Goal: Complete application form

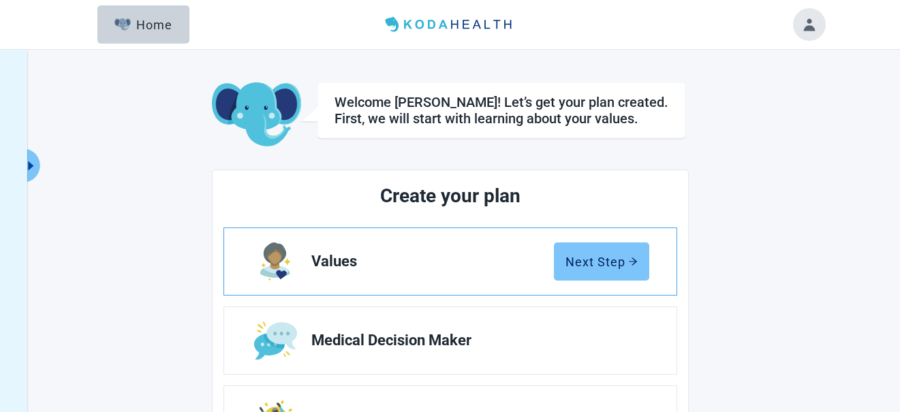
click at [613, 267] on div "Next Step" at bounding box center [602, 262] width 72 height 14
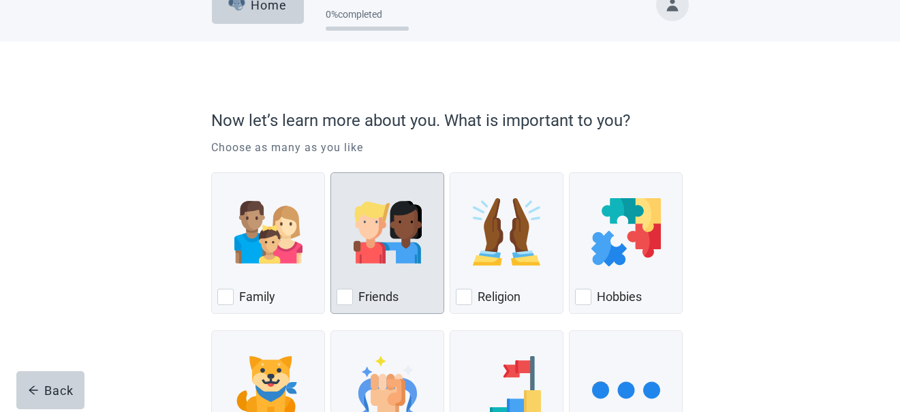
scroll to position [46, 0]
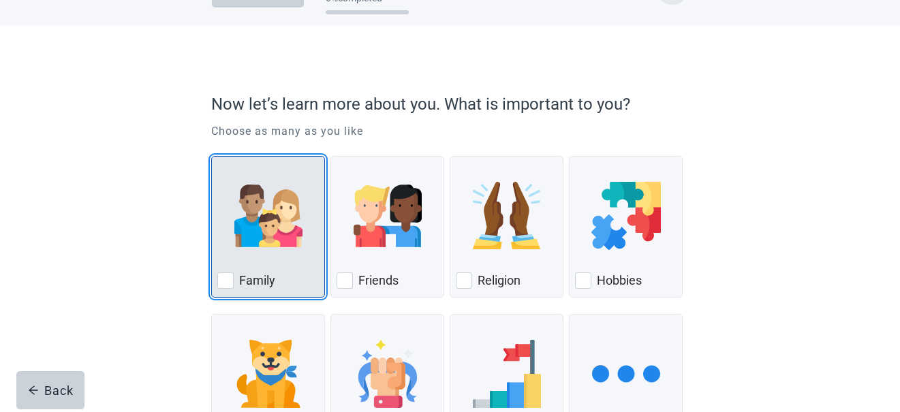
click at [275, 242] on img "Family, checkbox, not checked" at bounding box center [268, 216] width 68 height 68
click at [212, 157] on input "Family" at bounding box center [211, 156] width 1 height 1
checkbox input "true"
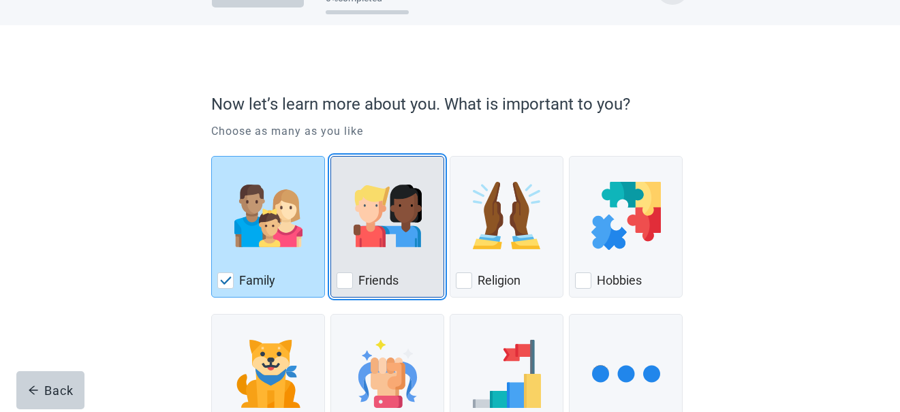
click at [360, 221] on img "Friends, checkbox, not checked" at bounding box center [388, 216] width 68 height 68
click at [331, 157] on input "Friends" at bounding box center [331, 156] width 1 height 1
checkbox input "true"
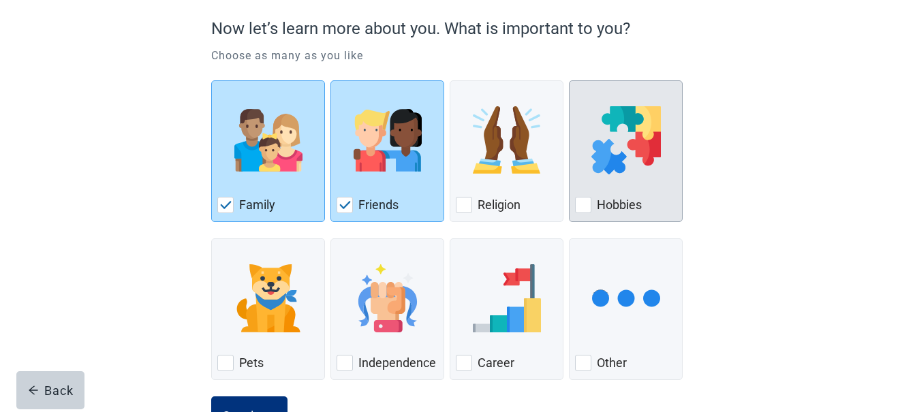
scroll to position [136, 0]
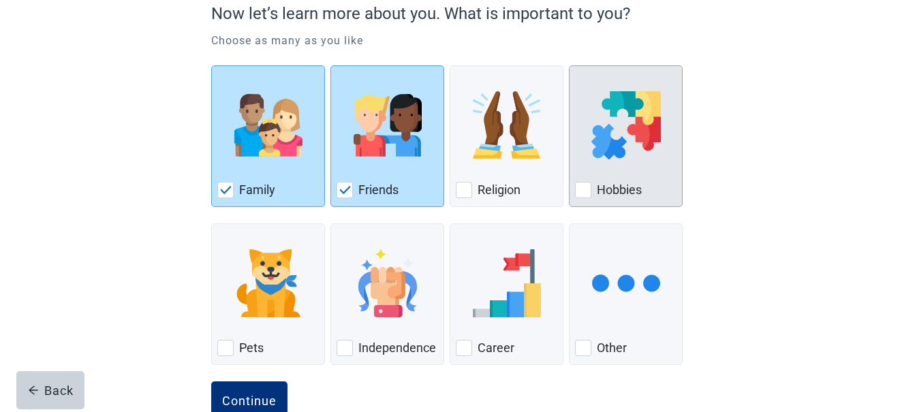
click at [618, 111] on img "Hobbies, checkbox, not checked" at bounding box center [627, 125] width 70 height 68
click at [570, 66] on input "Hobbies" at bounding box center [569, 65] width 1 height 1
checkbox input "true"
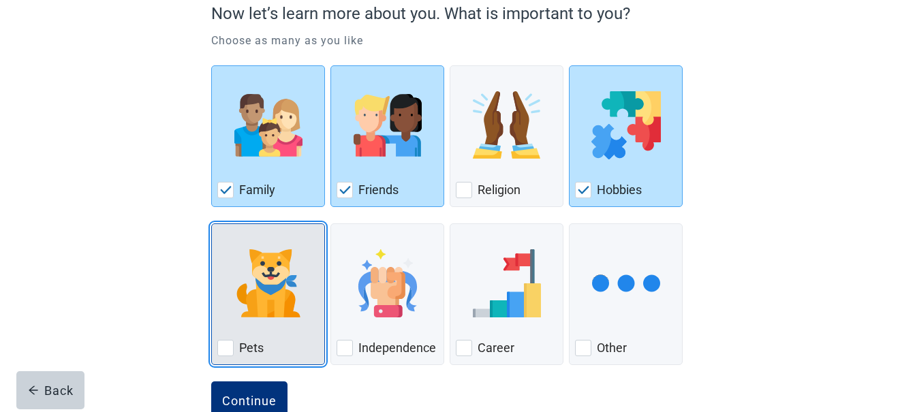
click at [269, 306] on img "Pets, checkbox, not checked" at bounding box center [268, 283] width 68 height 68
click at [212, 224] on input "Pets" at bounding box center [211, 224] width 1 height 1
checkbox input "true"
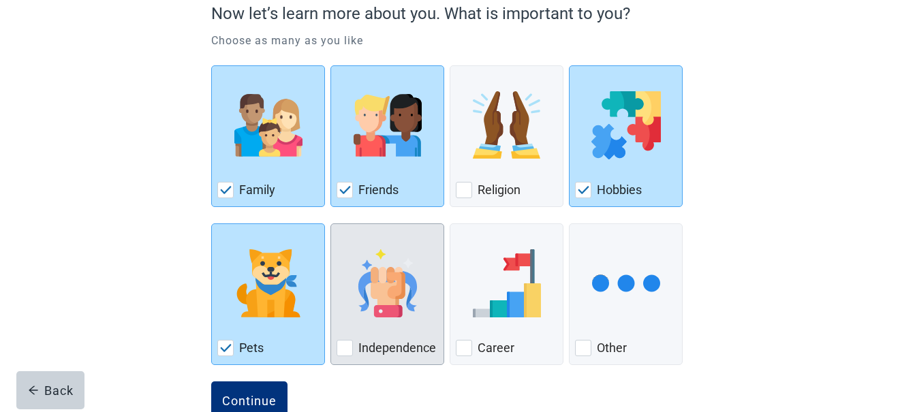
click at [389, 293] on img "Independence, checkbox, not checked" at bounding box center [388, 283] width 68 height 68
click at [331, 224] on input "Independence" at bounding box center [331, 224] width 1 height 1
checkbox input "true"
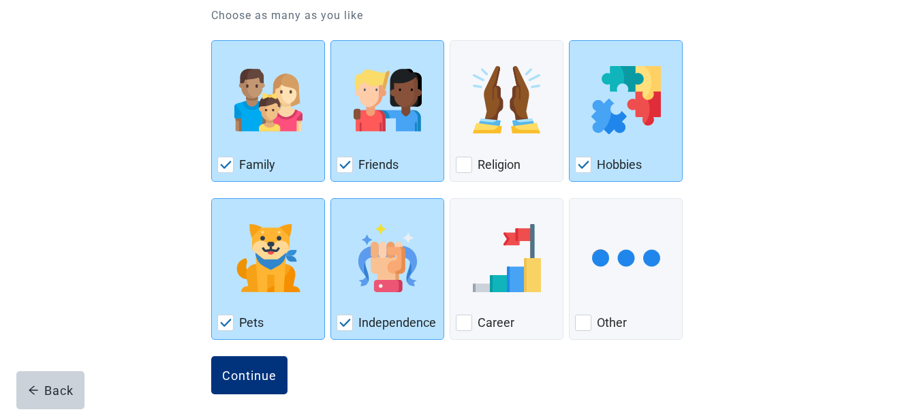
scroll to position [174, 0]
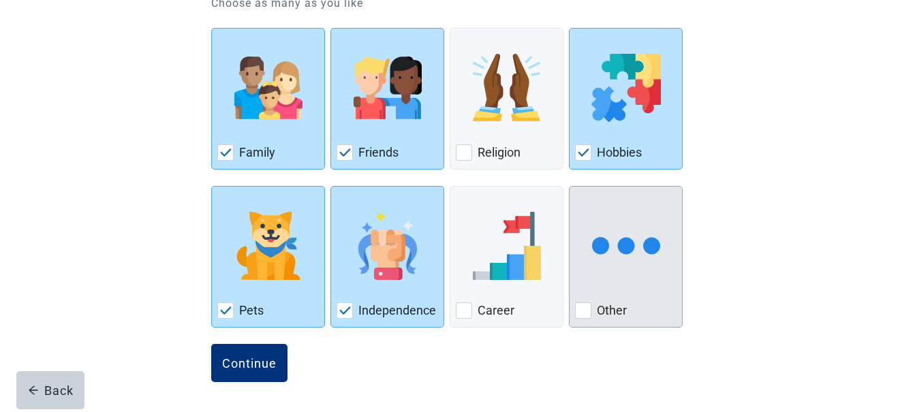
click at [620, 312] on label "Other" at bounding box center [612, 311] width 30 height 16
checkbox input "true"
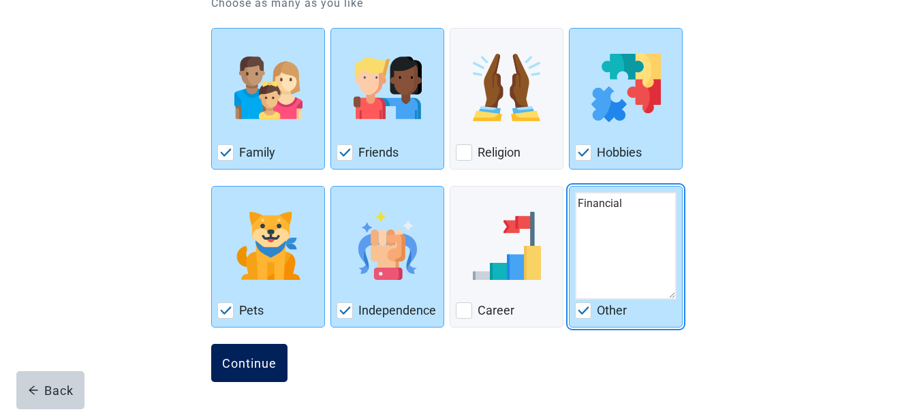
type textarea "Financial"
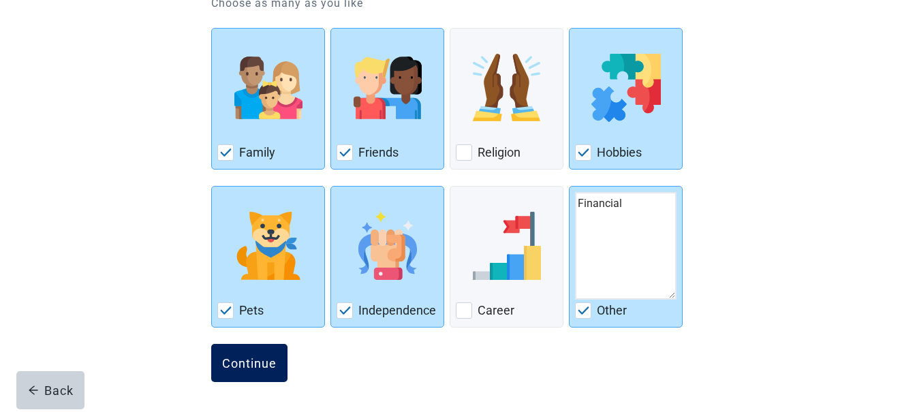
click at [241, 365] on div "Continue" at bounding box center [249, 363] width 55 height 14
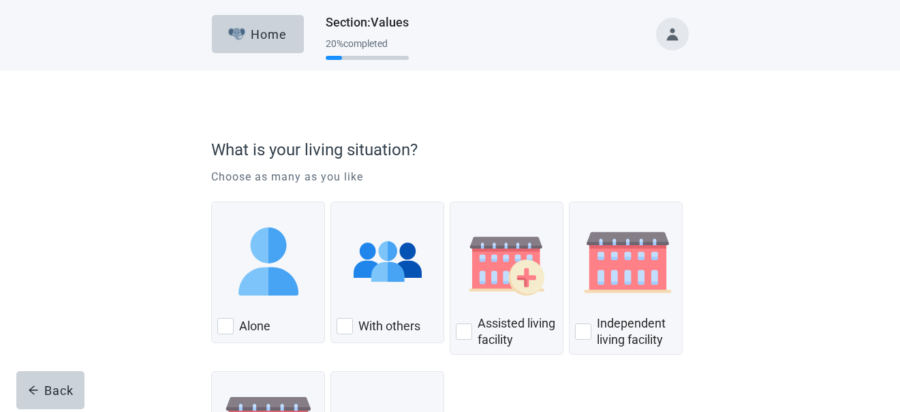
scroll to position [46, 0]
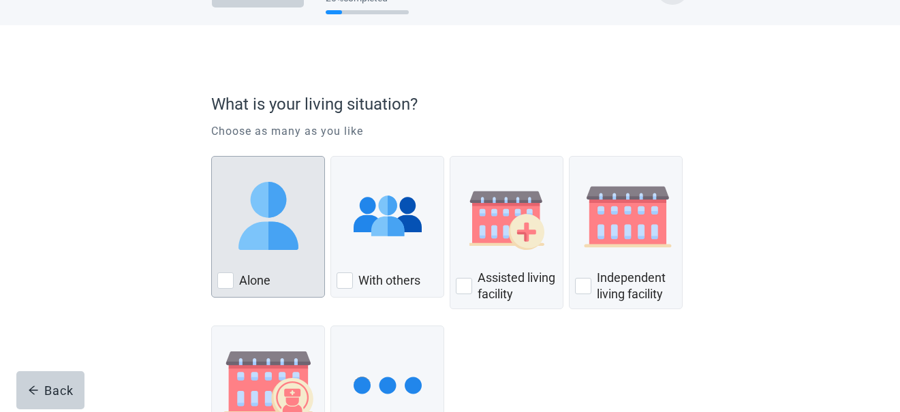
click at [273, 239] on img "Alone, checkbox, not checked" at bounding box center [268, 216] width 68 height 68
click at [212, 157] on input "Alone" at bounding box center [211, 156] width 1 height 1
checkbox input "true"
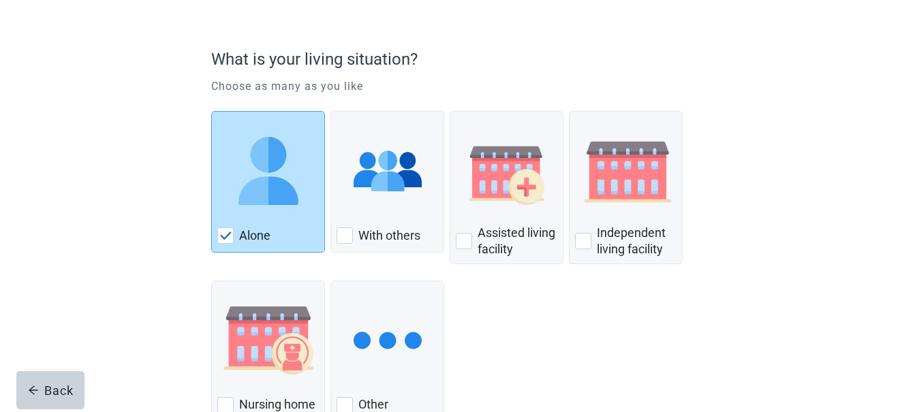
scroll to position [136, 0]
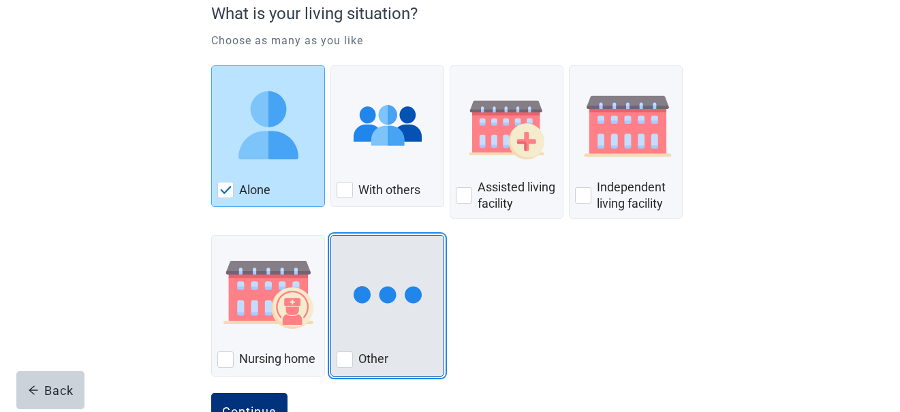
click at [358, 296] on img "Other, checkbox, not checked" at bounding box center [388, 295] width 68 height 68
click at [331, 236] on input "Other" at bounding box center [331, 235] width 1 height 1
checkbox input "true"
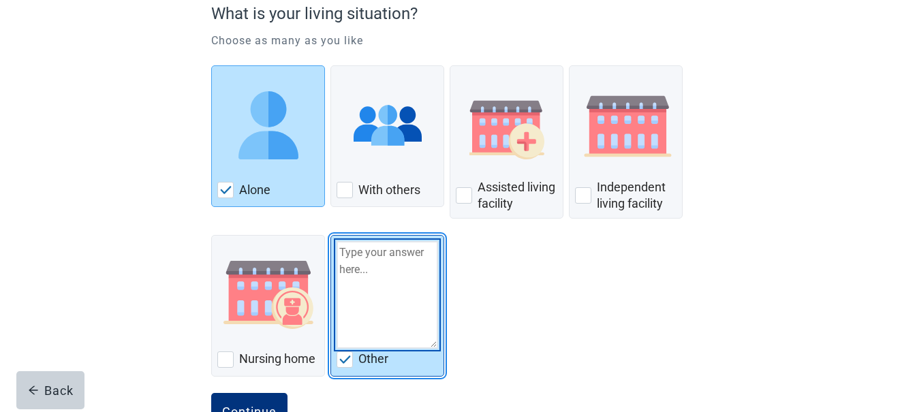
click at [352, 264] on textarea "Other" at bounding box center [388, 295] width 102 height 108
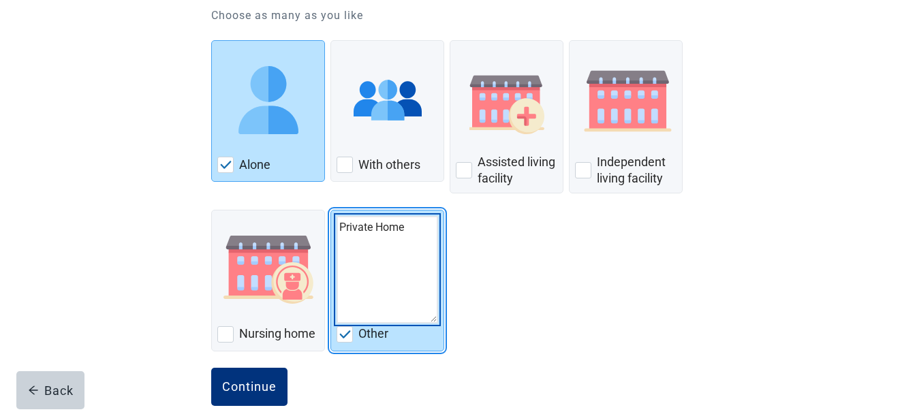
scroll to position [185, 0]
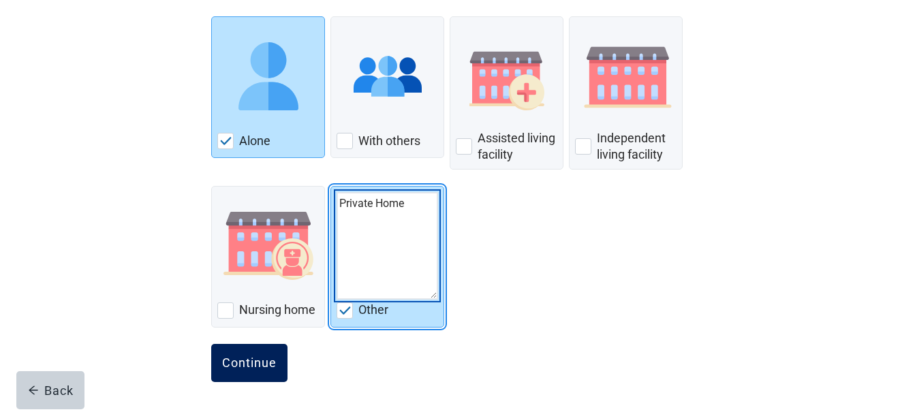
type textarea "Private Home"
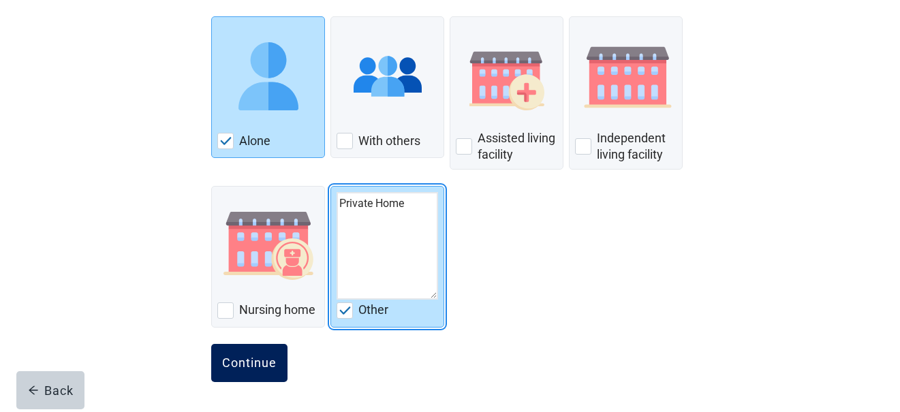
click at [243, 357] on div "Continue" at bounding box center [249, 363] width 55 height 14
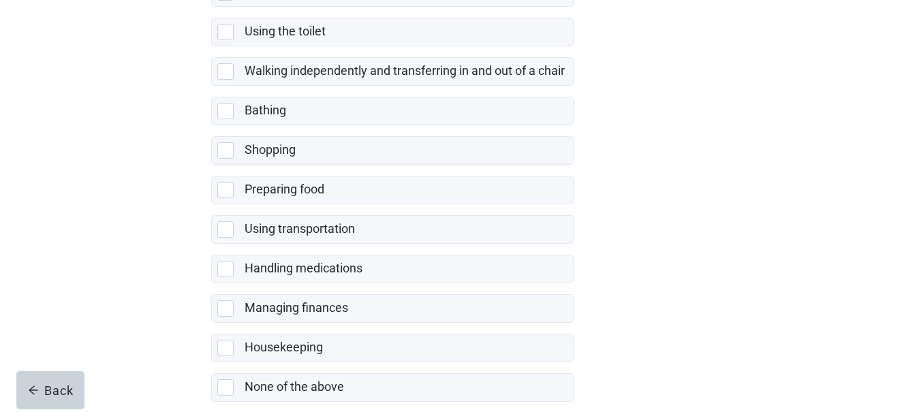
scroll to position [318, 0]
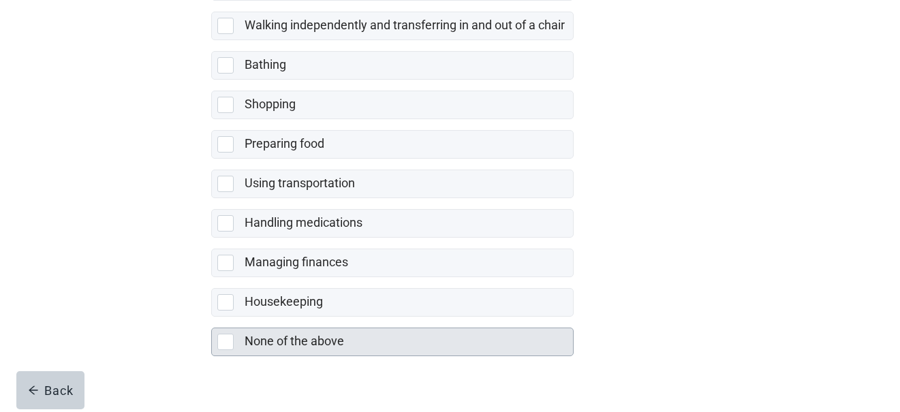
click at [230, 342] on div "None of the above, checkbox, not selected" at bounding box center [225, 342] width 16 height 16
click at [212, 318] on input "None of the above" at bounding box center [211, 317] width 1 height 1
checkbox input "true"
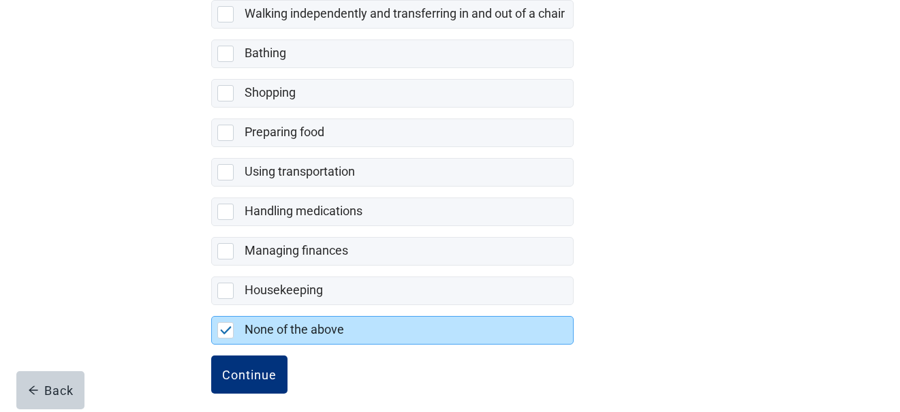
scroll to position [341, 0]
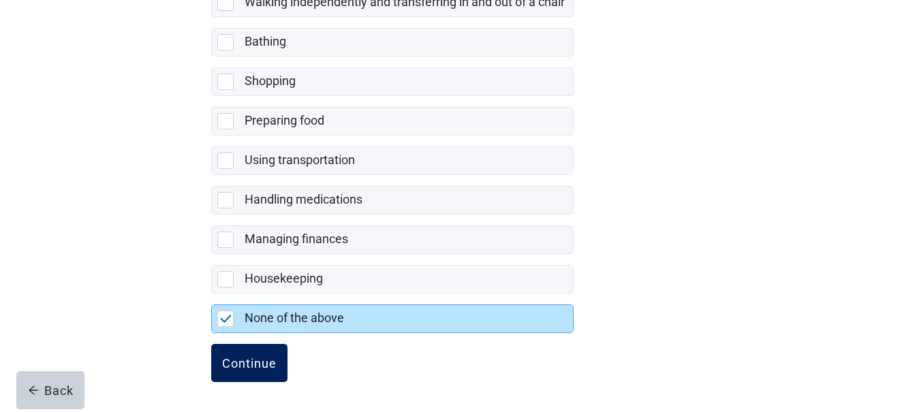
click at [254, 359] on div "Continue" at bounding box center [249, 363] width 55 height 14
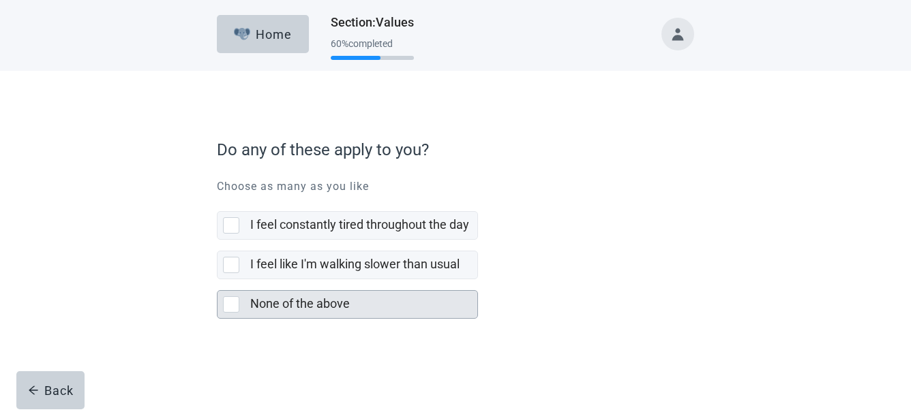
click at [227, 305] on div "None of the above, checkbox, not selected" at bounding box center [231, 304] width 16 height 16
click at [217, 280] on input "None of the above" at bounding box center [217, 279] width 1 height 1
checkbox input "true"
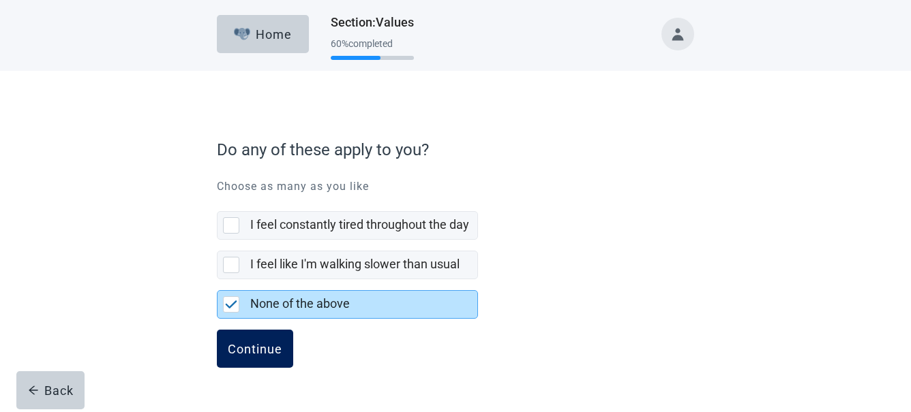
click at [244, 340] on button "Continue" at bounding box center [255, 349] width 76 height 38
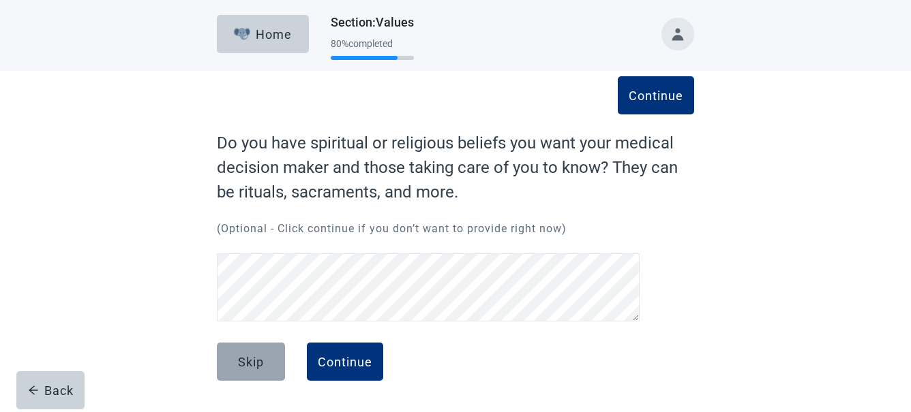
click at [256, 346] on button "Skip" at bounding box center [251, 362] width 68 height 38
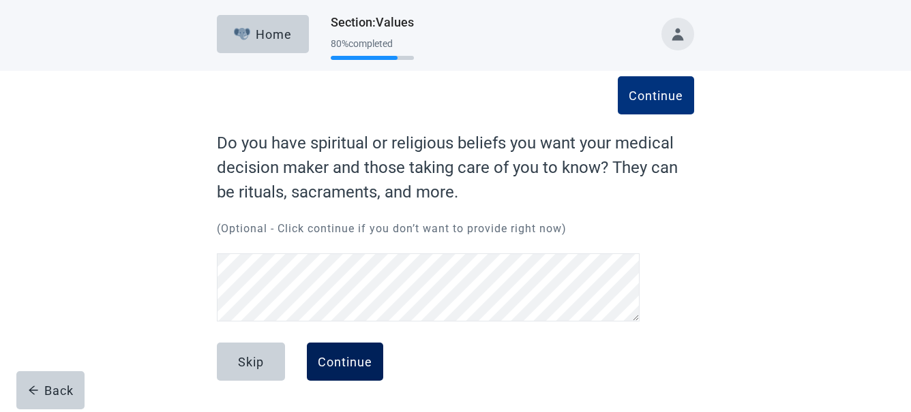
click at [342, 364] on div "Continue" at bounding box center [345, 362] width 55 height 14
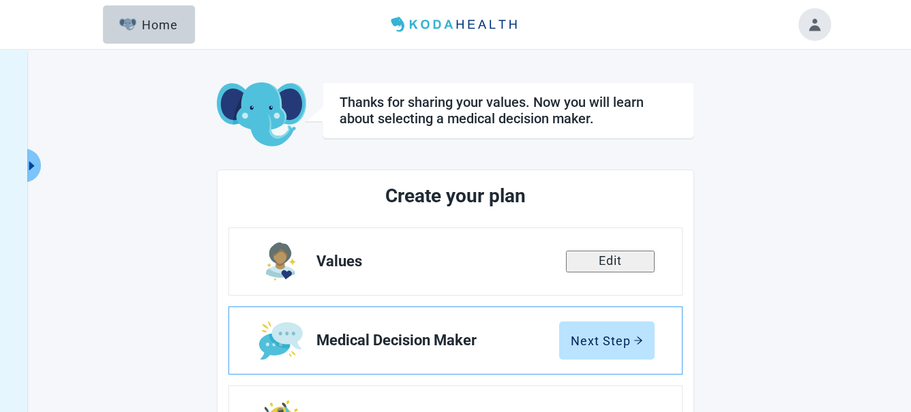
click at [342, 361] on link "Medical Decision Maker Next Step" at bounding box center [455, 340] width 453 height 67
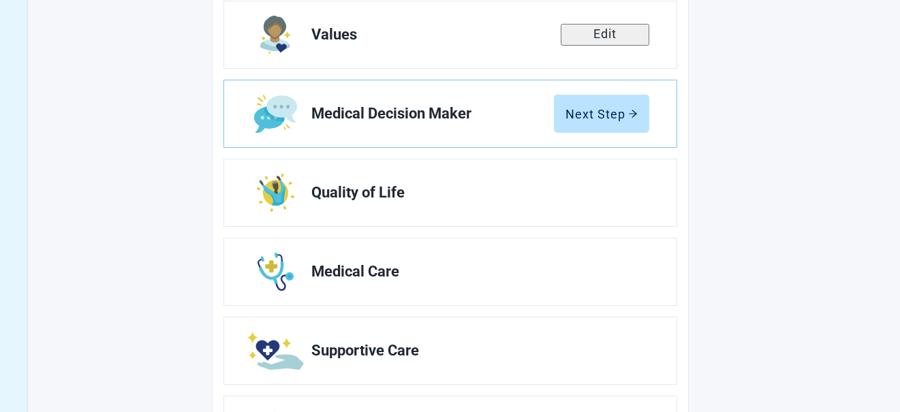
scroll to position [312, 0]
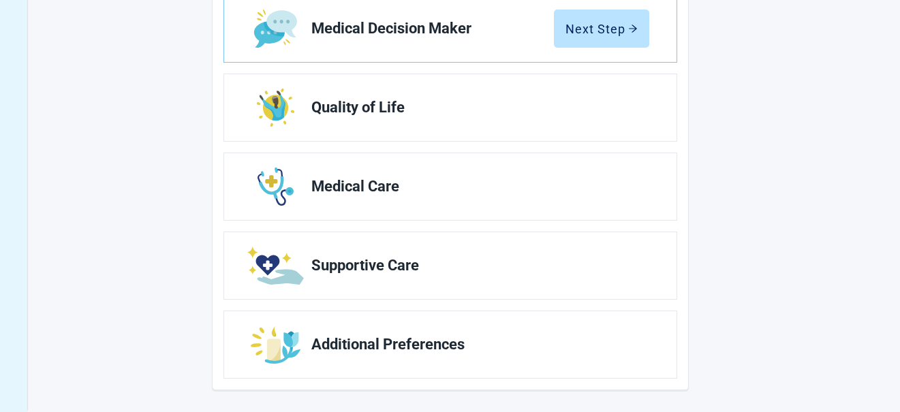
click at [797, 274] on main "Thanks for sharing your values. Now you will learn about selecting a medical de…" at bounding box center [451, 80] width 750 height 620
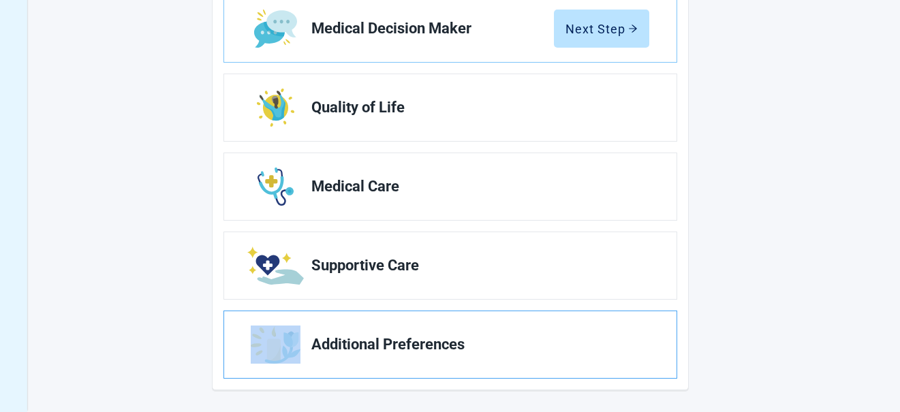
click at [358, 341] on span "Additional Preferences" at bounding box center [474, 345] width 327 height 16
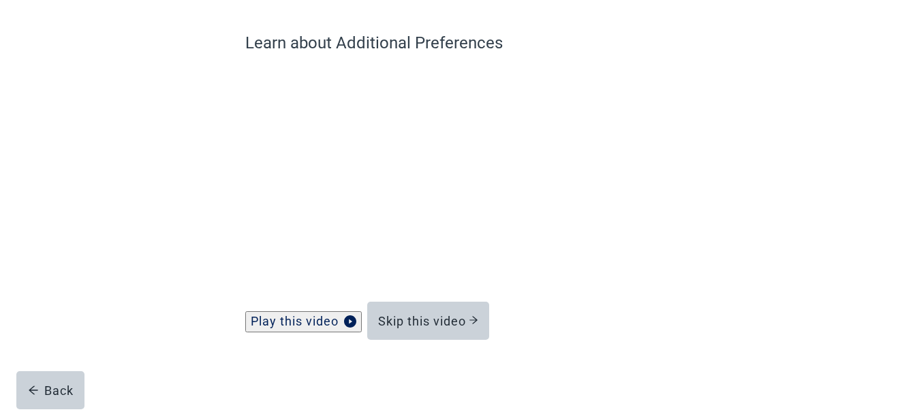
scroll to position [113, 0]
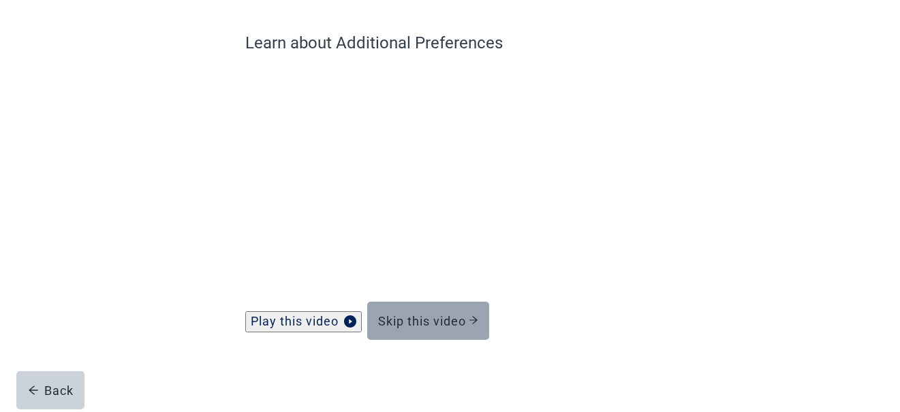
click at [434, 318] on div "Skip this video" at bounding box center [428, 321] width 100 height 14
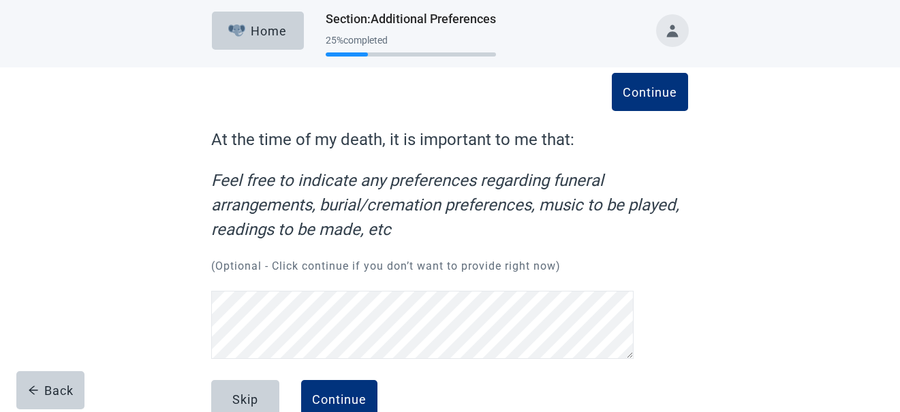
scroll to position [3, 0]
click at [244, 393] on div "Skip" at bounding box center [245, 400] width 26 height 14
click at [245, 393] on div "Skip" at bounding box center [245, 400] width 26 height 14
click at [334, 393] on div "Continue" at bounding box center [339, 400] width 55 height 14
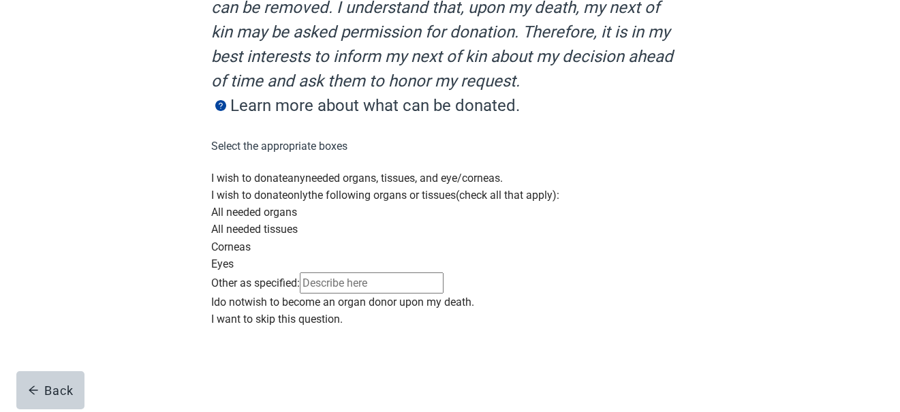
scroll to position [428, 0]
click at [229, 311] on div "Main content" at bounding box center [449, 311] width 477 height 0
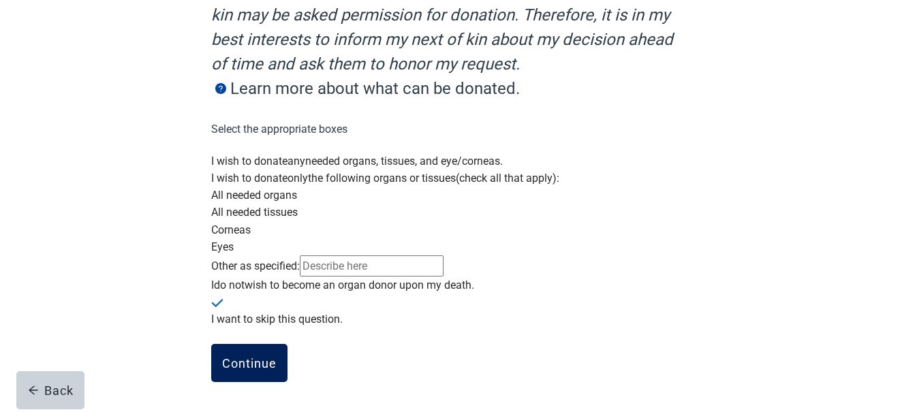
click at [252, 365] on div "Continue" at bounding box center [249, 363] width 55 height 14
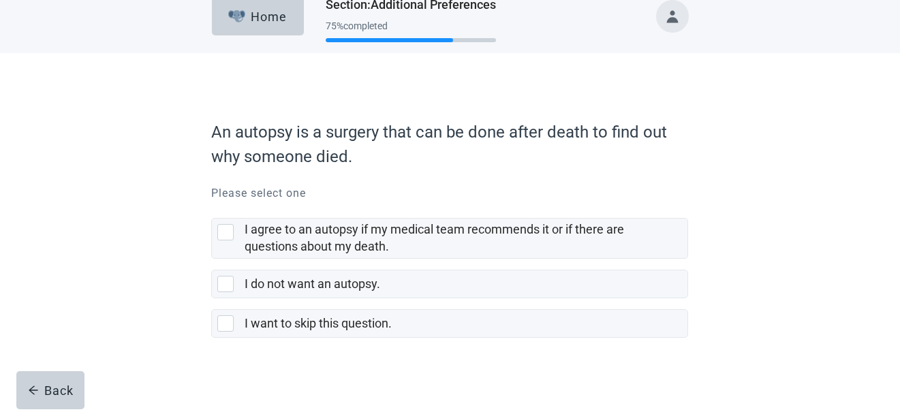
scroll to position [22, 0]
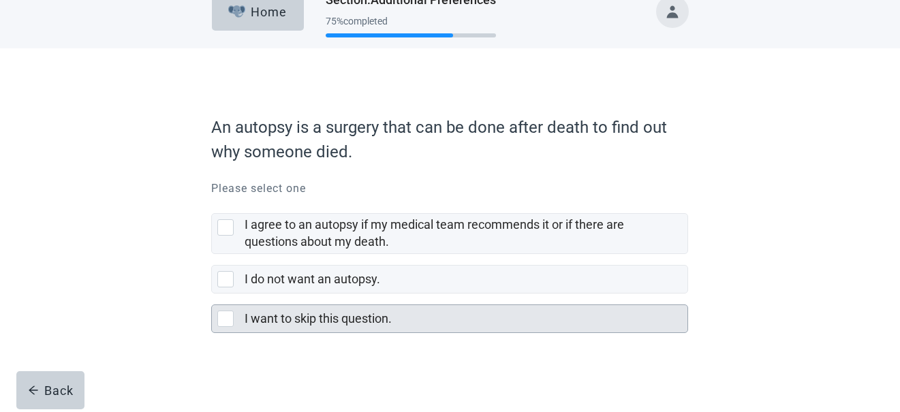
click at [229, 318] on div "I want to skip this question., checkbox, not selected" at bounding box center [225, 319] width 16 height 16
click at [212, 294] on input "I want to skip this question." at bounding box center [211, 294] width 1 height 1
checkbox input "true"
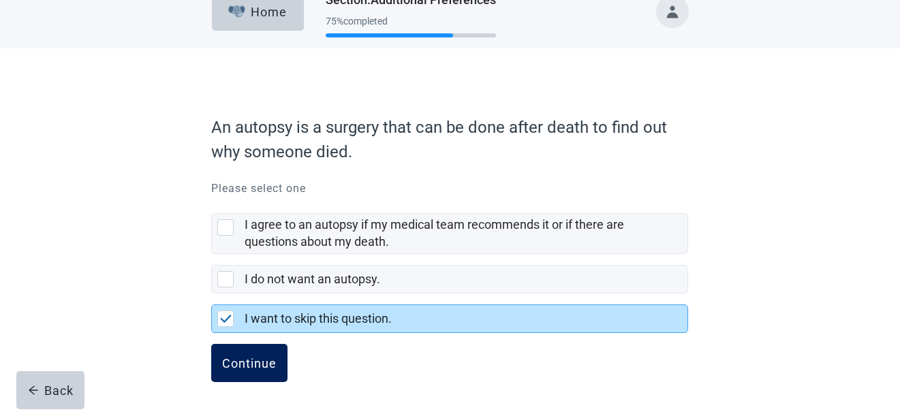
click at [244, 360] on div "Continue" at bounding box center [249, 363] width 55 height 14
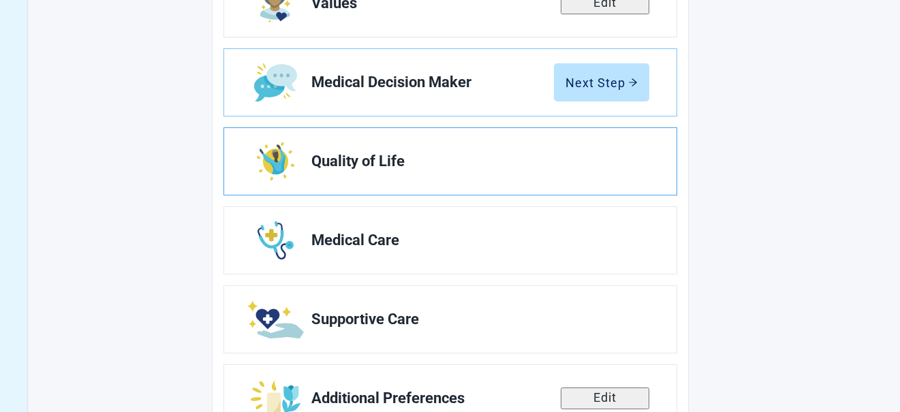
scroll to position [312, 0]
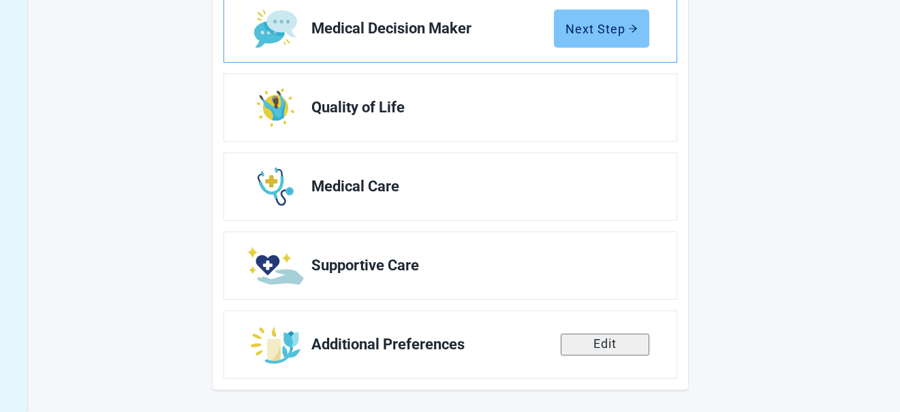
click at [611, 25] on div "Next Step" at bounding box center [602, 29] width 72 height 14
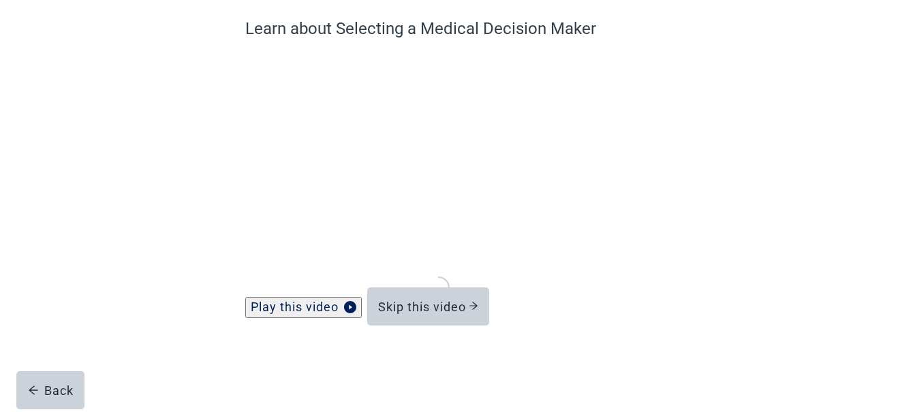
scroll to position [113, 0]
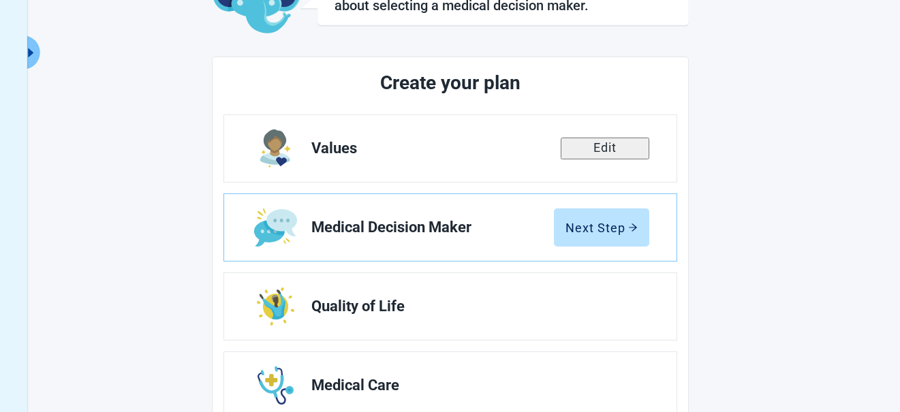
scroll to position [312, 0]
